Goal: Navigation & Orientation: Find specific page/section

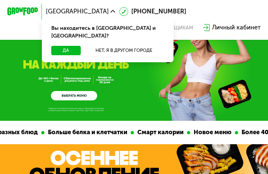
click at [64, 55] on div "GrowFood — доставка правильного питания ВЫБРАТЬ МЕНЮ" at bounding box center [74, 72] width 46 height 58
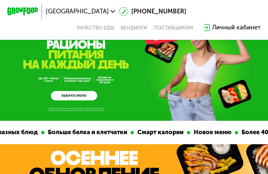
click at [81, 0] on div "[GEOGRAPHIC_DATA] [PHONE_NUMBER] Качество еды [PERSON_NAME] поставщикам Личный …" at bounding box center [134, 20] width 268 height 40
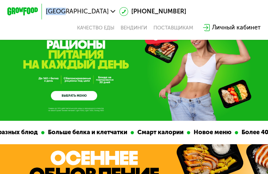
click at [81, 0] on div "[GEOGRAPHIC_DATA] [PHONE_NUMBER] Качество еды [PERSON_NAME] поставщикам Личный …" at bounding box center [134, 20] width 268 height 40
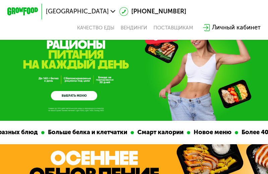
click at [81, 0] on div "[GEOGRAPHIC_DATA] [PHONE_NUMBER] Качество еды [PERSON_NAME] поставщикам Личный …" at bounding box center [134, 20] width 268 height 40
click at [80, 13] on span "[GEOGRAPHIC_DATA]" at bounding box center [77, 11] width 63 height 6
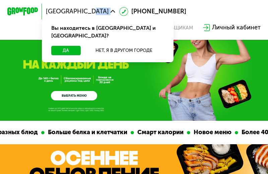
drag, startPoint x: 90, startPoint y: 9, endPoint x: 106, endPoint y: 15, distance: 16.7
click at [106, 15] on div "[GEOGRAPHIC_DATA] Вы находитесь в [GEOGRAPHIC_DATA] и [GEOGRAPHIC_DATA]? Да Нет…" at bounding box center [80, 12] width 77 height 14
click at [198, 17] on div "[GEOGRAPHIC_DATA] Вы находитесь в [GEOGRAPHIC_DATA] и [GEOGRAPHIC_DATA]? Да Нет…" at bounding box center [134, 20] width 261 height 32
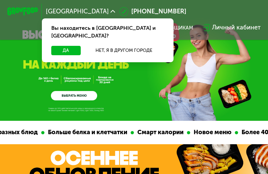
click at [80, 6] on div "[GEOGRAPHIC_DATA] Вы находитесь в [GEOGRAPHIC_DATA] и [GEOGRAPHIC_DATA]? Да Нет…" at bounding box center [80, 12] width 77 height 14
click at [83, 3] on div "[GEOGRAPHIC_DATA] Вы находитесь в [GEOGRAPHIC_DATA] и [GEOGRAPHIC_DATA]? Да Нет…" at bounding box center [134, 20] width 268 height 40
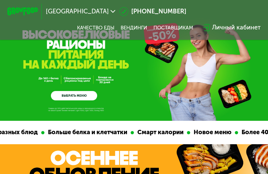
click at [84, 2] on div "[GEOGRAPHIC_DATA] [PHONE_NUMBER] Качество еды [PERSON_NAME] поставщикам Личный …" at bounding box center [134, 20] width 268 height 40
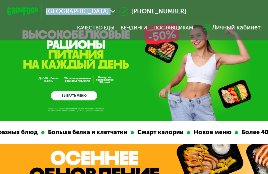
click at [84, 2] on div "[GEOGRAPHIC_DATA] [PHONE_NUMBER] Качество еды [PERSON_NAME] поставщикам Личный …" at bounding box center [134, 20] width 268 height 40
